Goal: Information Seeking & Learning: Learn about a topic

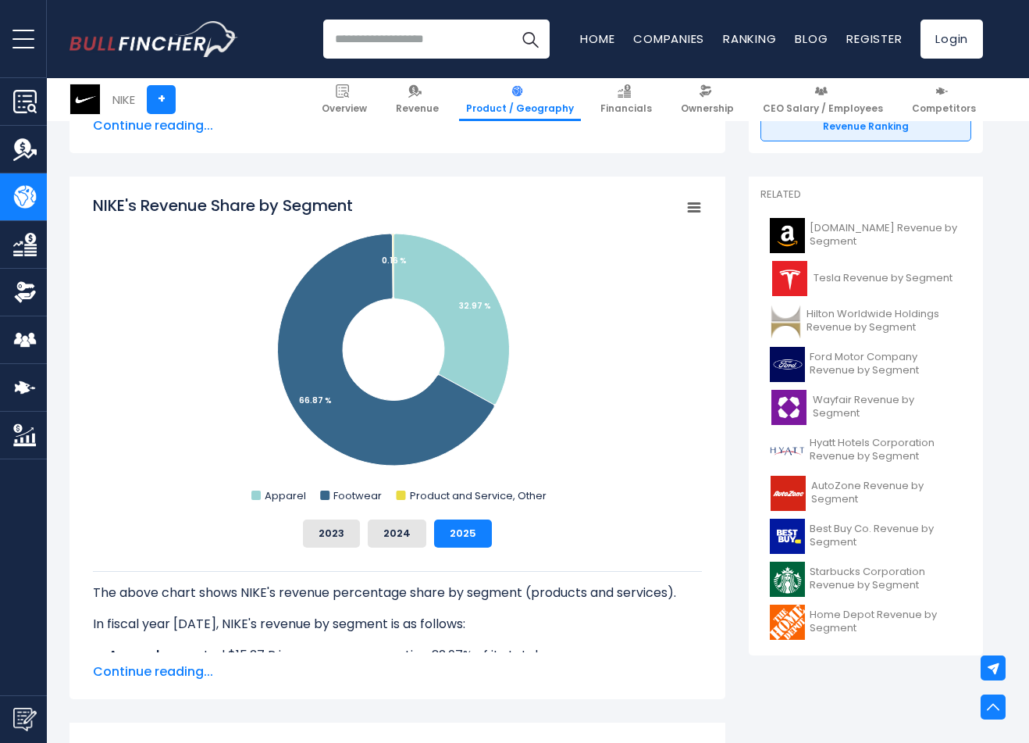
scroll to position [369, 0]
click at [396, 530] on button "2024" at bounding box center [397, 534] width 59 height 28
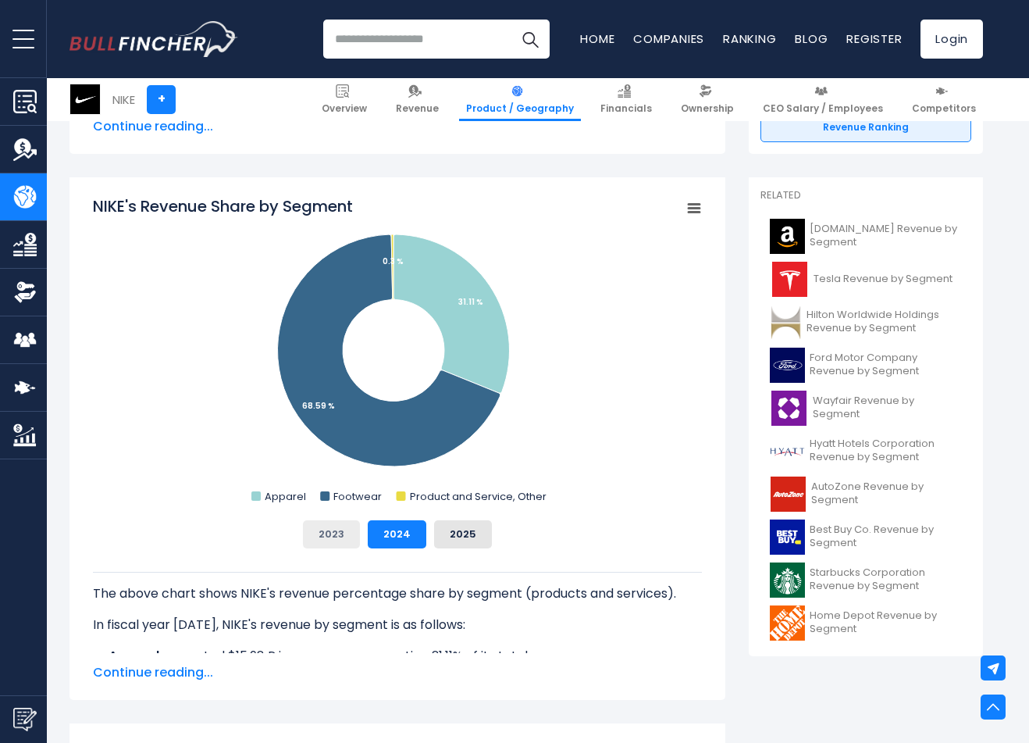
click at [318, 535] on button "2023" at bounding box center [331, 534] width 57 height 28
click at [372, 539] on button "2024" at bounding box center [397, 534] width 59 height 28
click at [434, 527] on button "2025" at bounding box center [463, 534] width 58 height 28
click at [408, 534] on button "2024" at bounding box center [397, 534] width 59 height 28
click at [346, 532] on button "2023" at bounding box center [331, 534] width 57 height 28
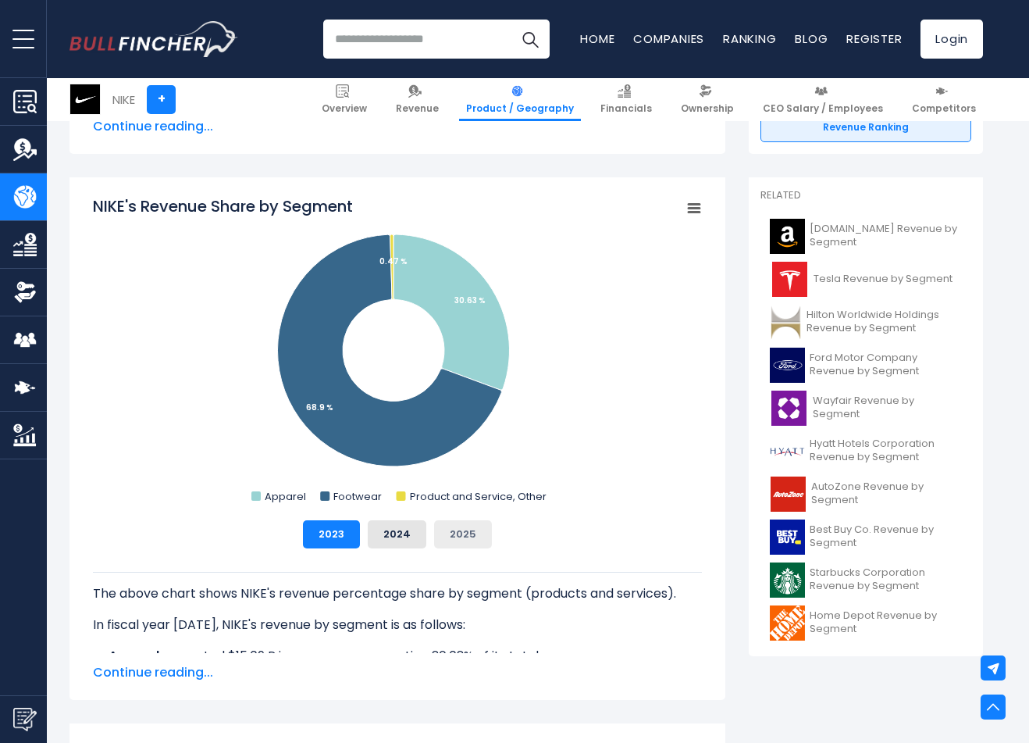
click at [472, 532] on button "2025" at bounding box center [463, 534] width 58 height 28
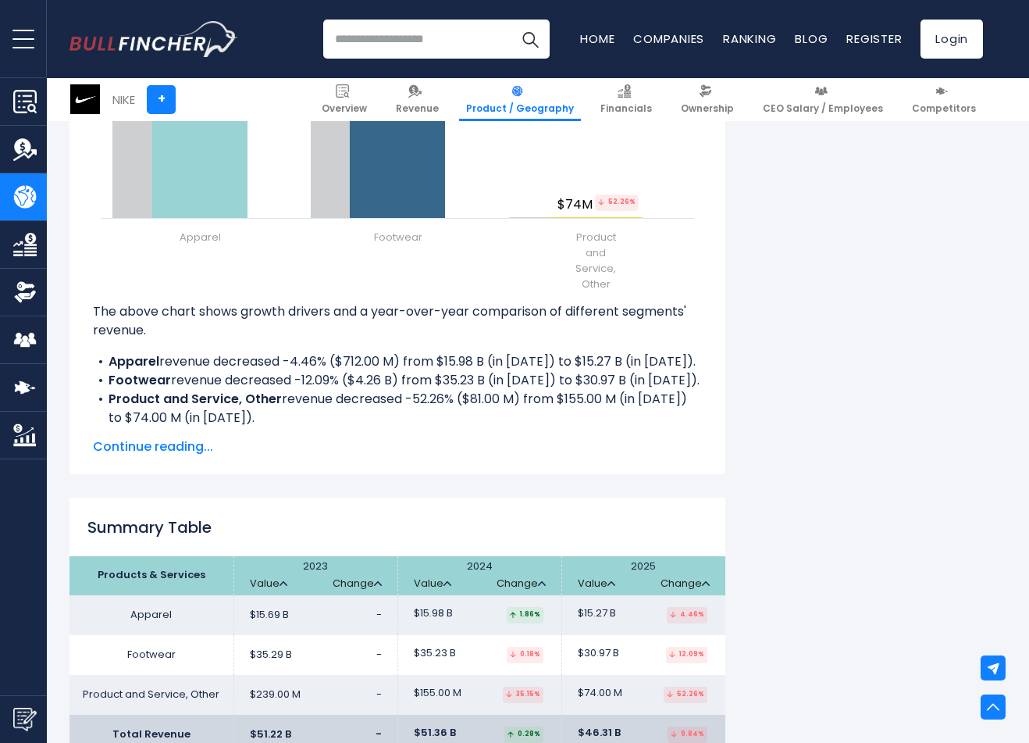
scroll to position [2027, 0]
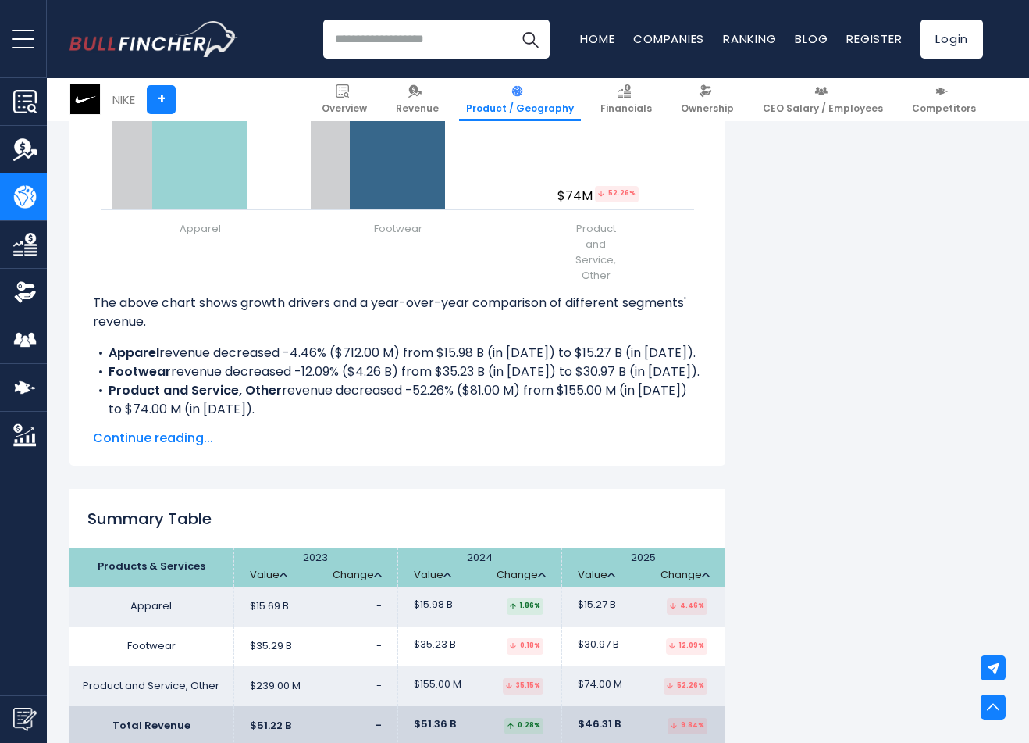
click at [129, 436] on span "Continue reading..." at bounding box center [397, 438] width 609 height 19
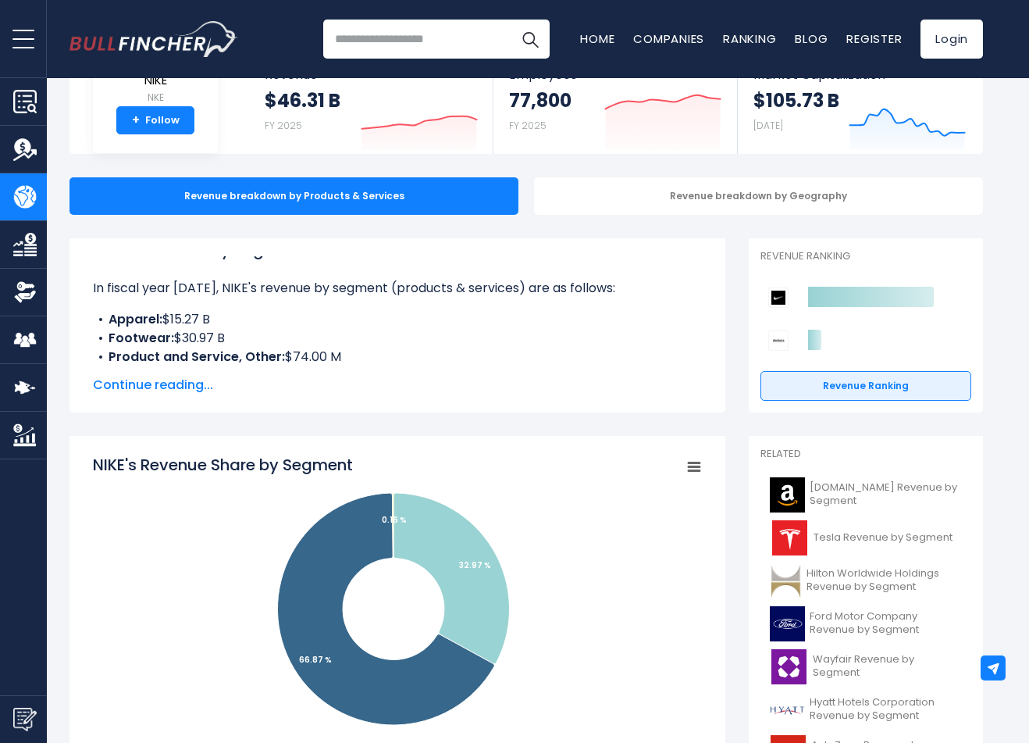
scroll to position [0, 0]
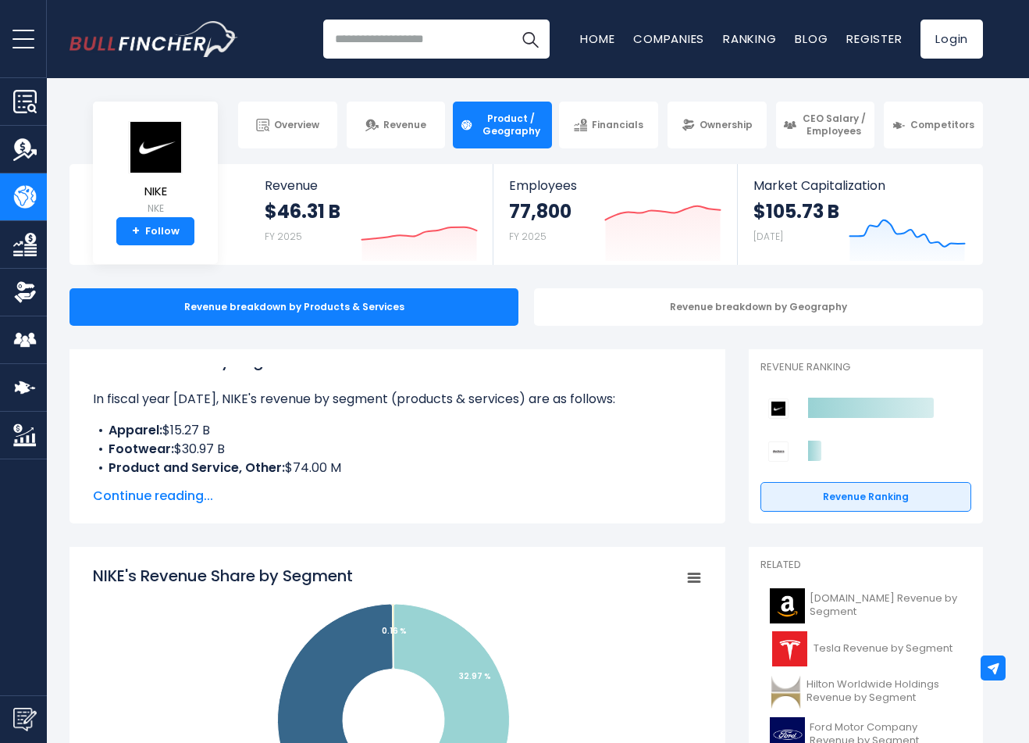
click at [713, 311] on div "Revenue breakdown by Geography" at bounding box center [758, 306] width 449 height 37
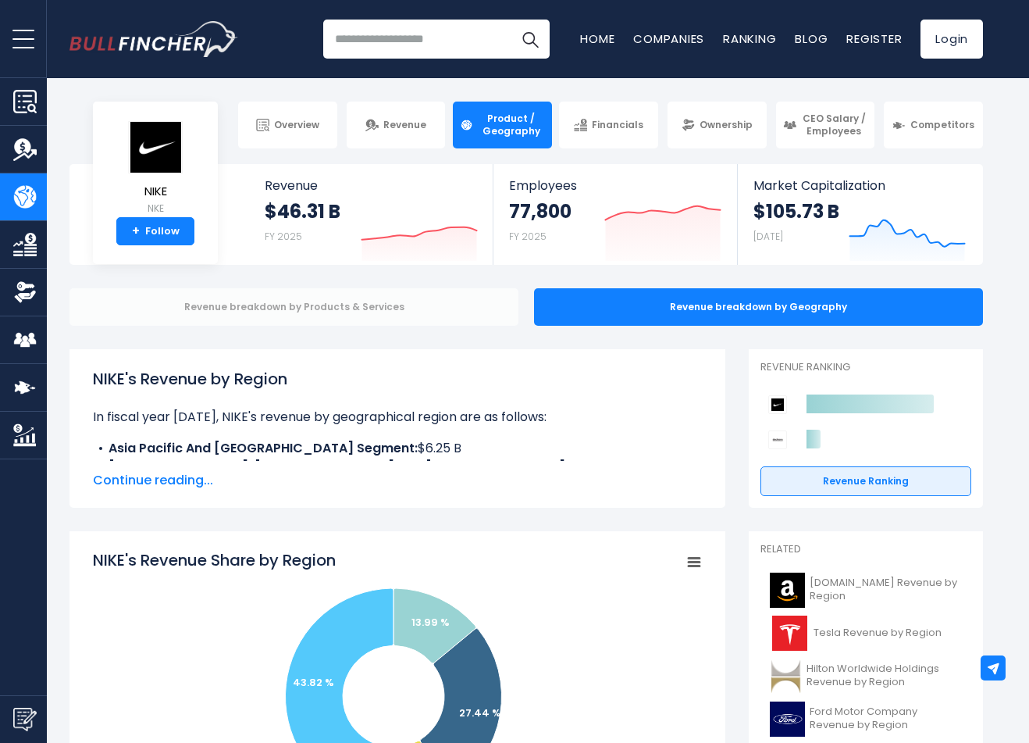
click at [298, 303] on div "Revenue breakdown by Products & Services" at bounding box center [293, 306] width 449 height 37
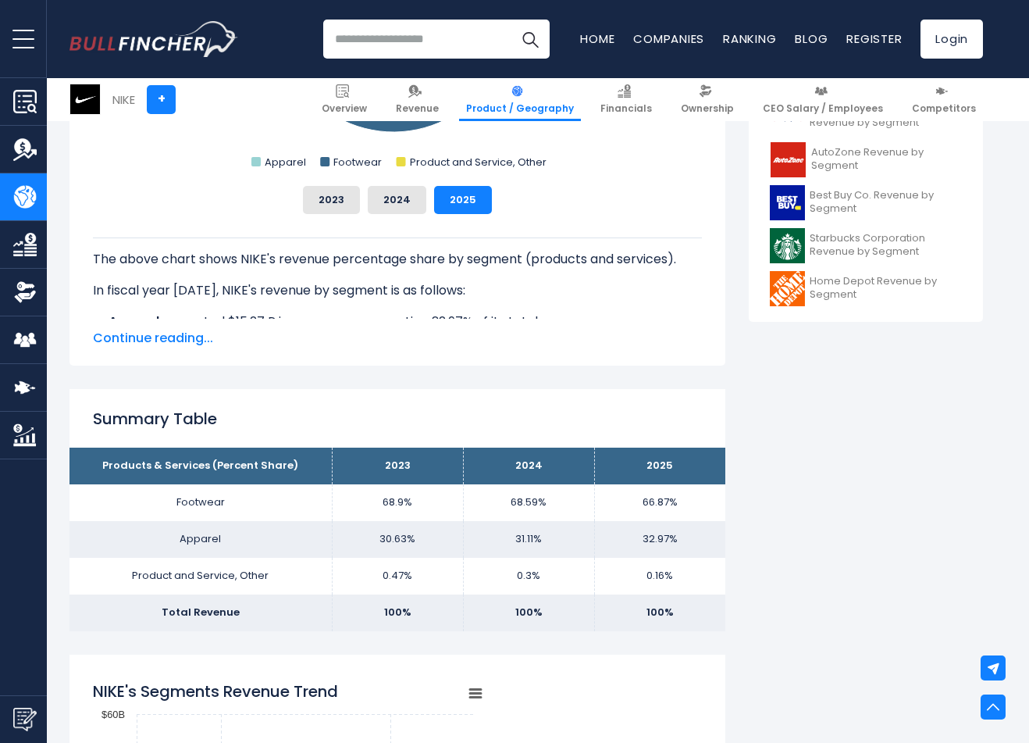
scroll to position [709, 0]
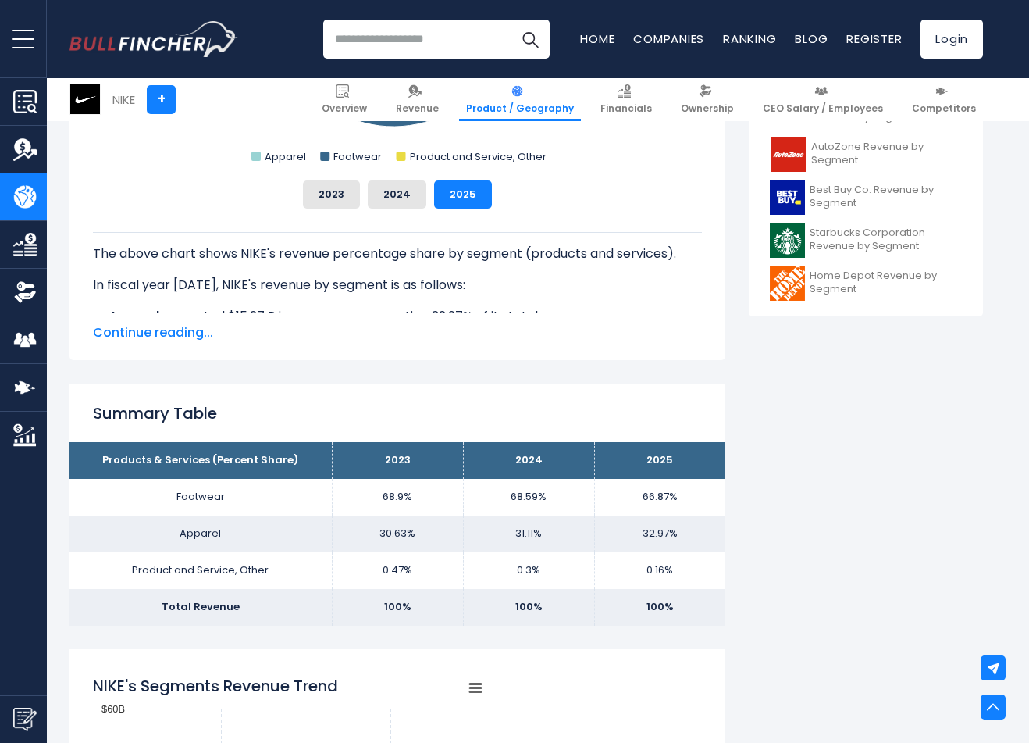
click at [175, 337] on span "Continue reading..." at bounding box center [397, 332] width 609 height 19
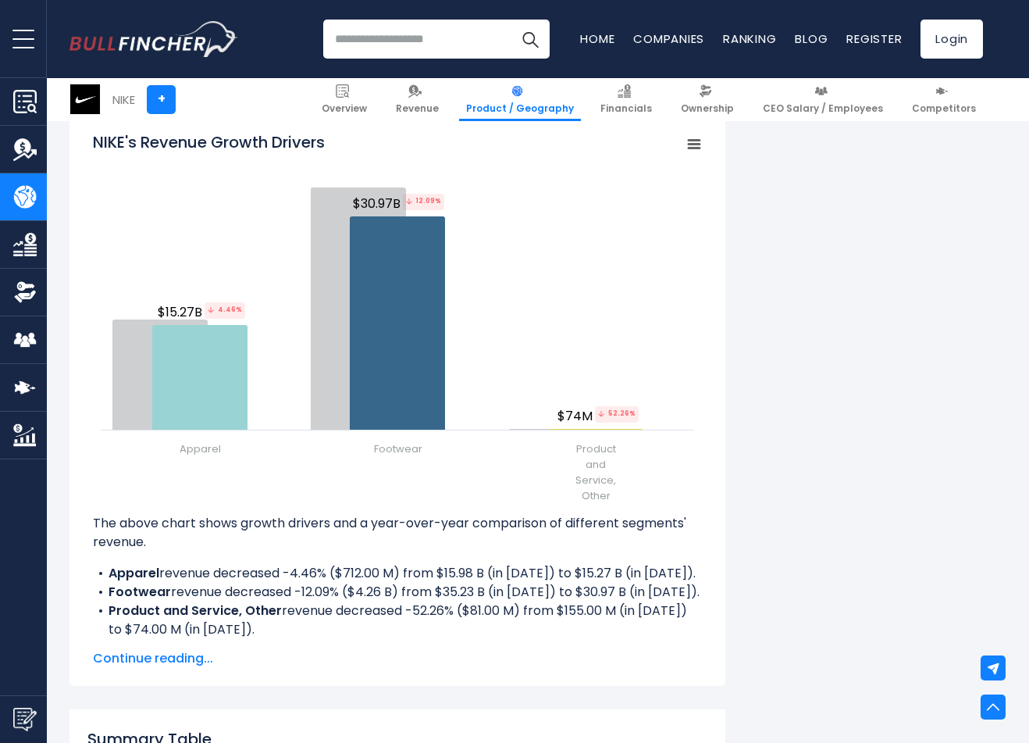
scroll to position [1939, 0]
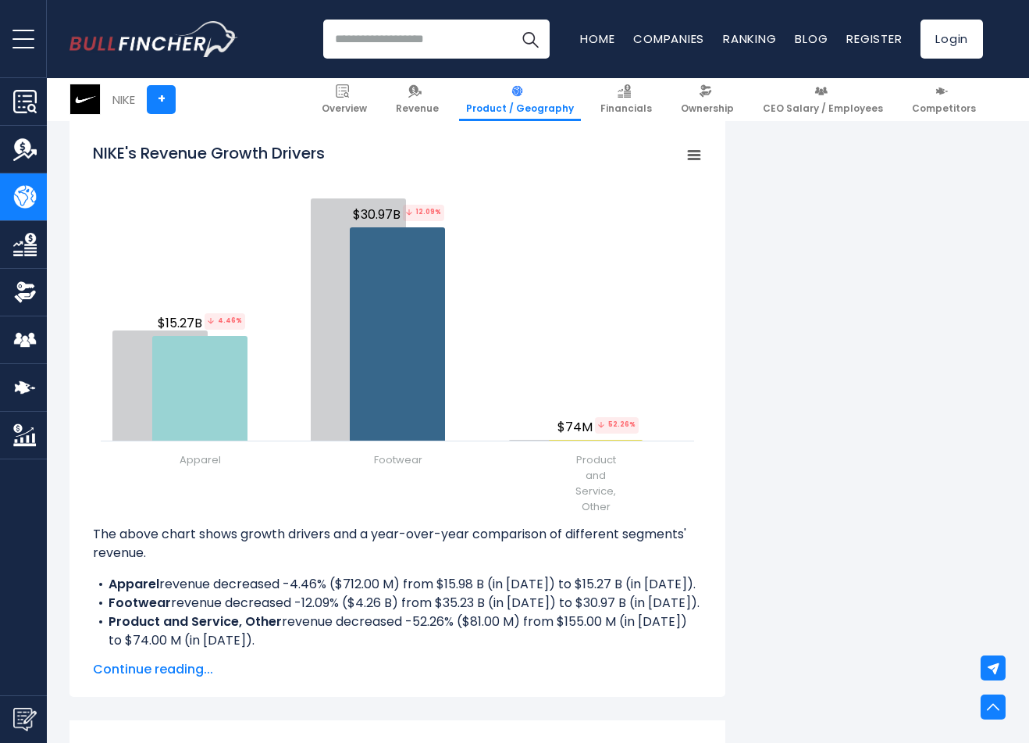
click at [191, 668] on span "Continue reading..." at bounding box center [397, 669] width 609 height 19
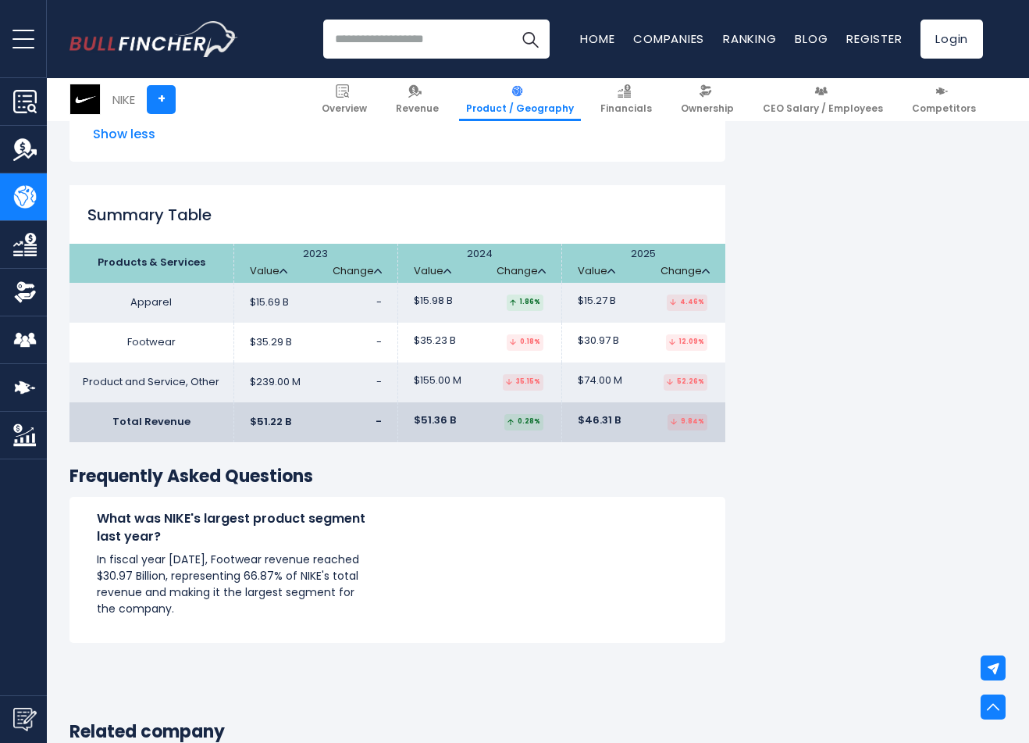
scroll to position [2475, 0]
